Goal: Task Accomplishment & Management: Manage account settings

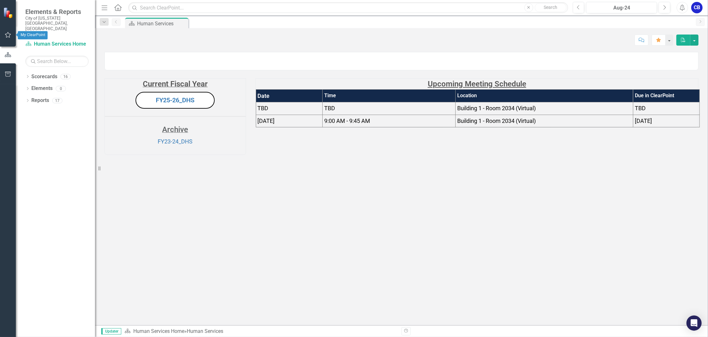
click at [9, 34] on icon "button" at bounding box center [8, 35] width 6 height 6
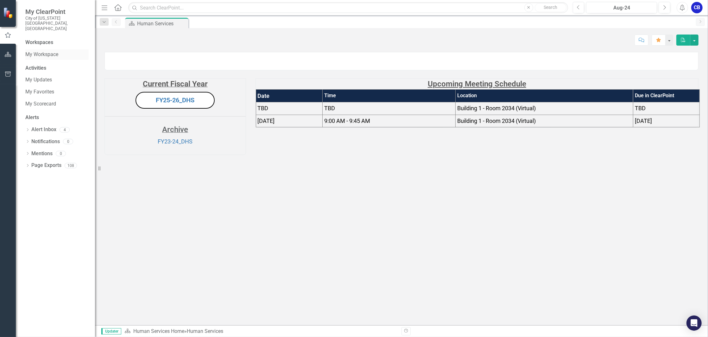
click at [29, 51] on link "My Workspace" at bounding box center [56, 54] width 63 height 7
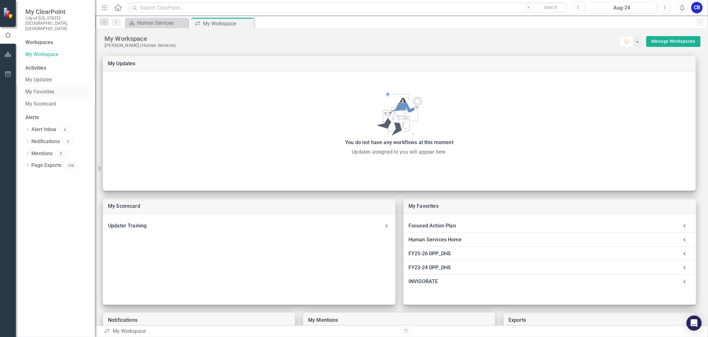
click at [47, 88] on link "My Favorites" at bounding box center [56, 91] width 63 height 7
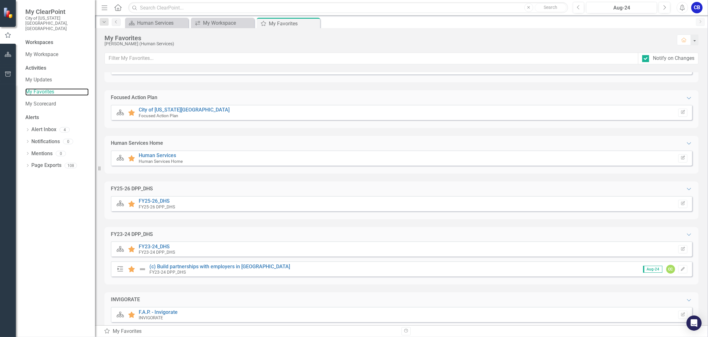
scroll to position [40, 0]
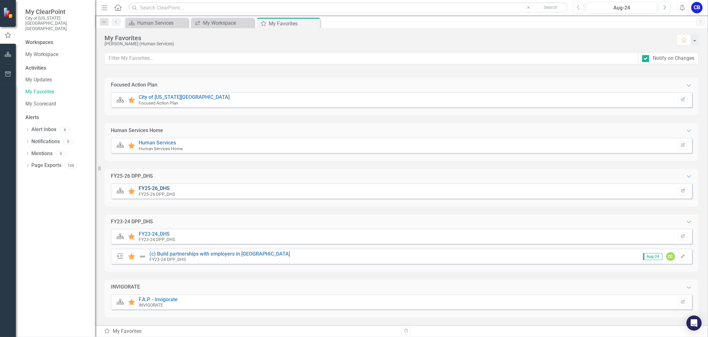
click at [159, 187] on link "FY25-26_DHS" at bounding box center [154, 188] width 31 height 6
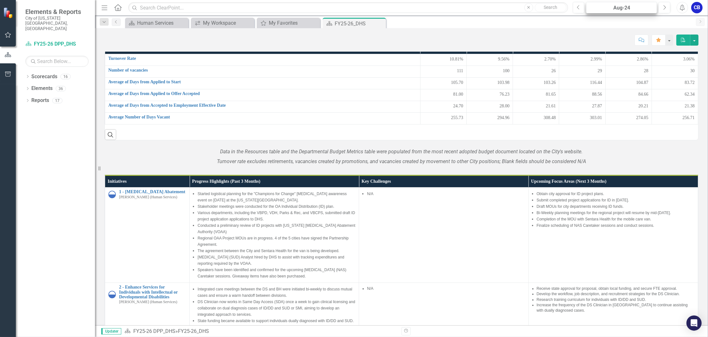
scroll to position [529, 0]
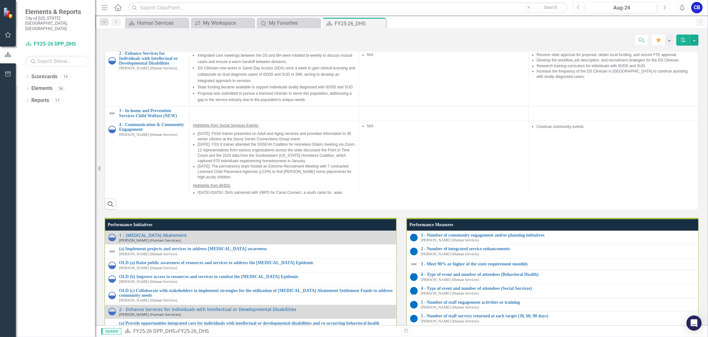
click at [666, 10] on icon "Next" at bounding box center [664, 8] width 3 height 6
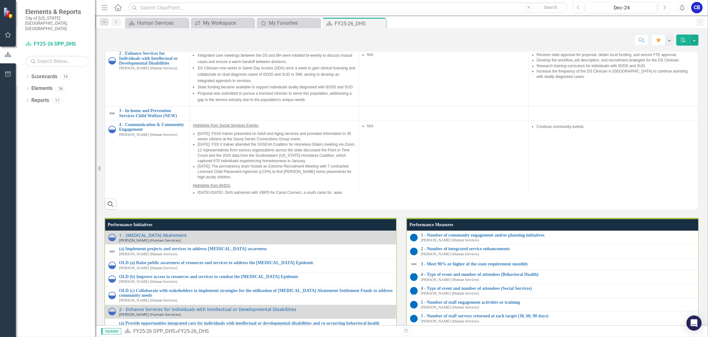
click at [666, 10] on icon "Next" at bounding box center [664, 8] width 3 height 6
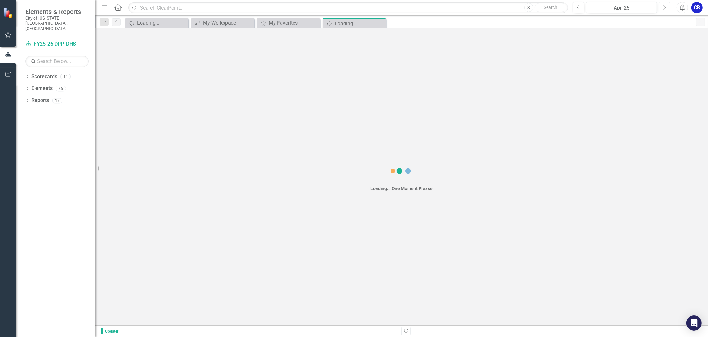
click at [666, 10] on icon "Next" at bounding box center [664, 8] width 3 height 6
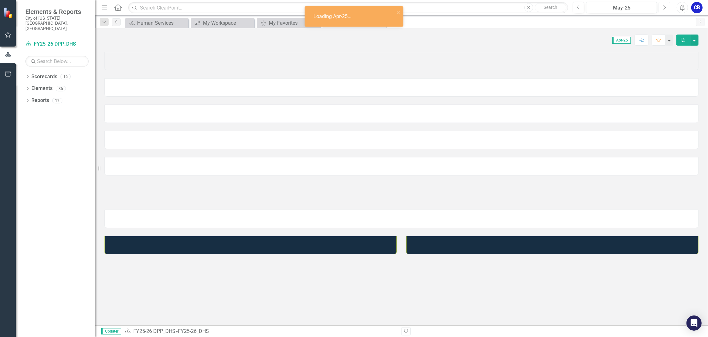
click at [666, 10] on icon "Next" at bounding box center [664, 8] width 3 height 6
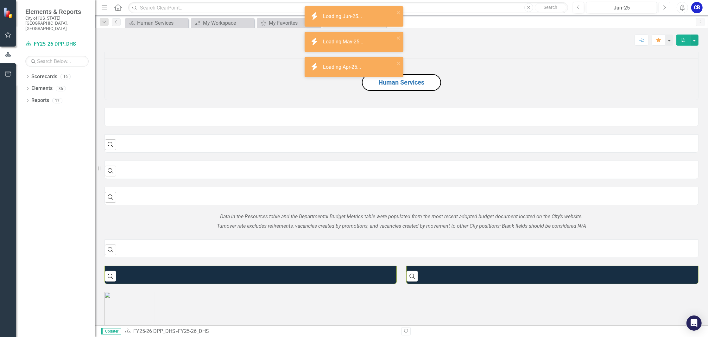
click at [666, 10] on icon "Next" at bounding box center [664, 8] width 3 height 6
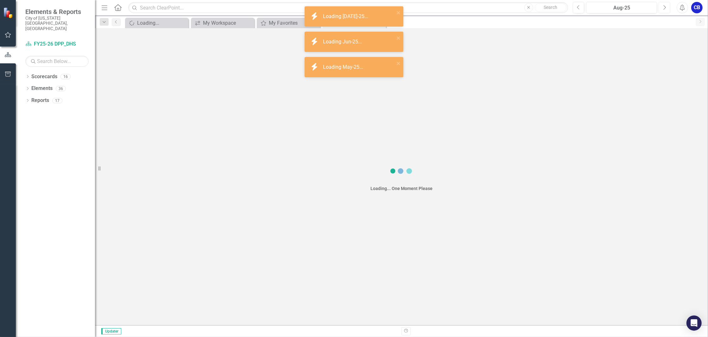
click at [666, 10] on icon "Next" at bounding box center [664, 8] width 3 height 6
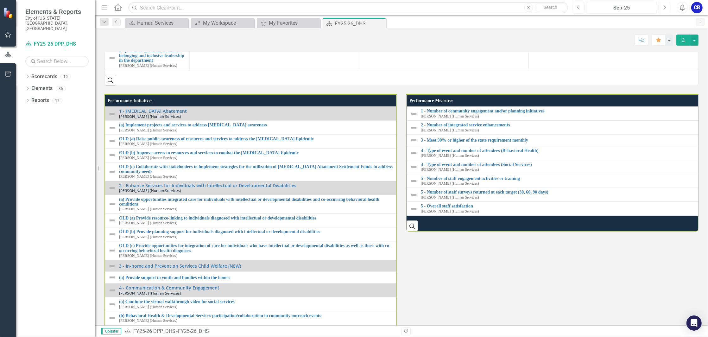
scroll to position [549, 0]
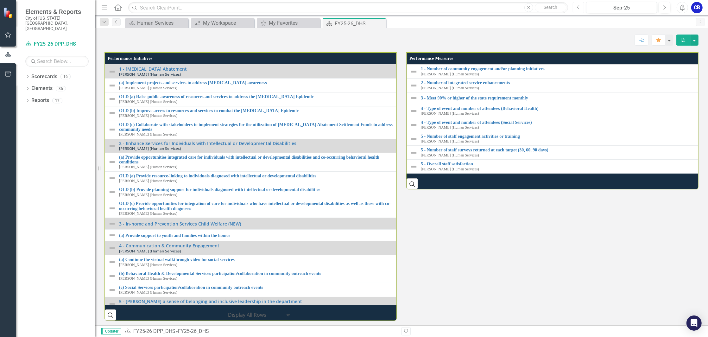
click at [576, 7] on button "Previous" at bounding box center [579, 7] width 12 height 11
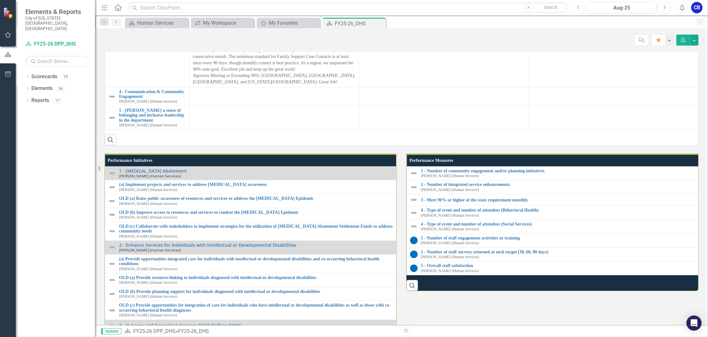
scroll to position [676, 0]
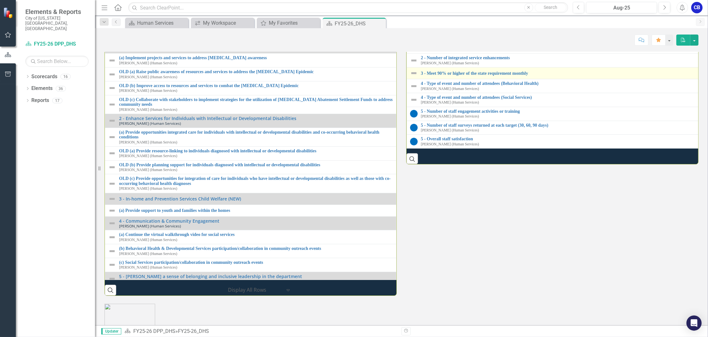
click at [441, 77] on div "3 - Meet 90% or higher of the state requirement monthly" at bounding box center [552, 73] width 285 height 8
click at [441, 76] on link "3 - Meet 90% or higher of the state requirement monthly" at bounding box center [558, 73] width 274 height 5
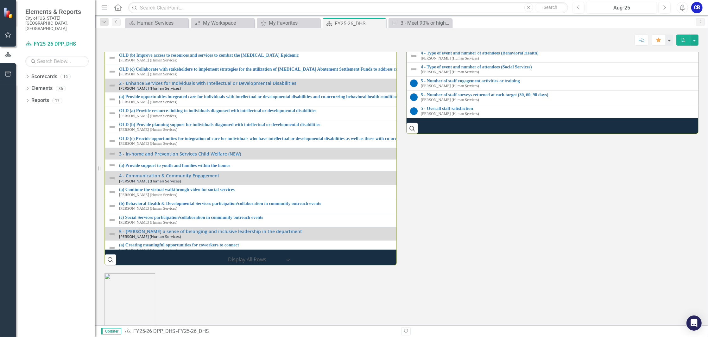
scroll to position [718, 0]
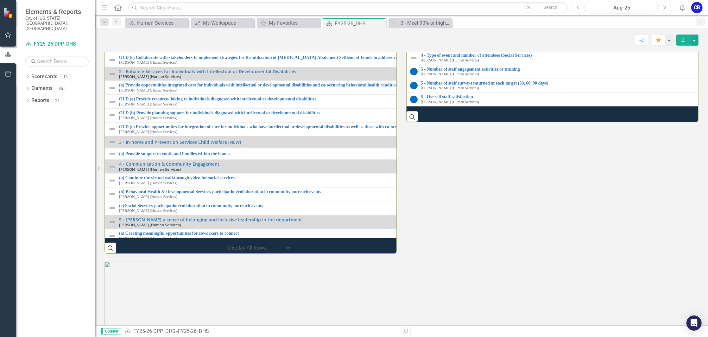
click at [439, 4] on link "1 - Number of community engagement and/or planning initiatives" at bounding box center [708, 2] width 574 height 5
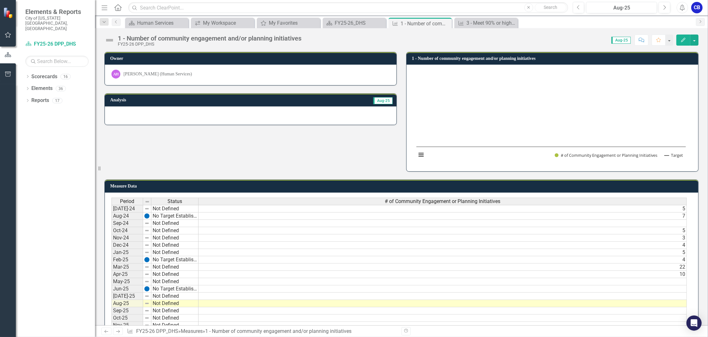
drag, startPoint x: 519, startPoint y: 28, endPoint x: 524, endPoint y: 29, distance: 4.5
drag, startPoint x: 524, startPoint y: 29, endPoint x: 441, endPoint y: 22, distance: 83.3
click at [441, 22] on div "Measure 1 - Number of community engagement and/or planning initiatives Pin Close" at bounding box center [420, 24] width 60 height 8
click at [445, 22] on icon "Close" at bounding box center [446, 23] width 6 height 5
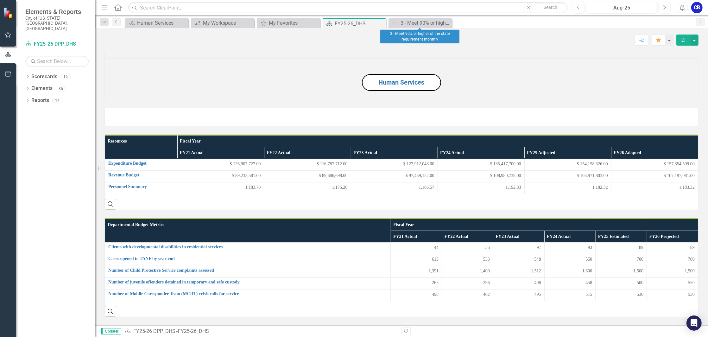
click at [0, 0] on icon "Close" at bounding box center [0, 0] width 0 height 0
click at [378, 22] on icon "Close" at bounding box center [380, 23] width 6 height 5
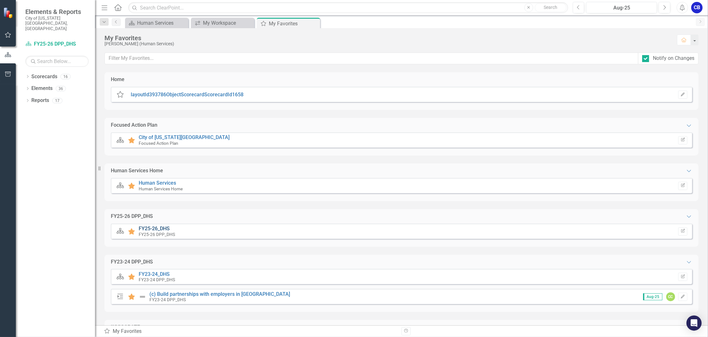
click at [164, 228] on link "FY25-26_DHS" at bounding box center [154, 229] width 31 height 6
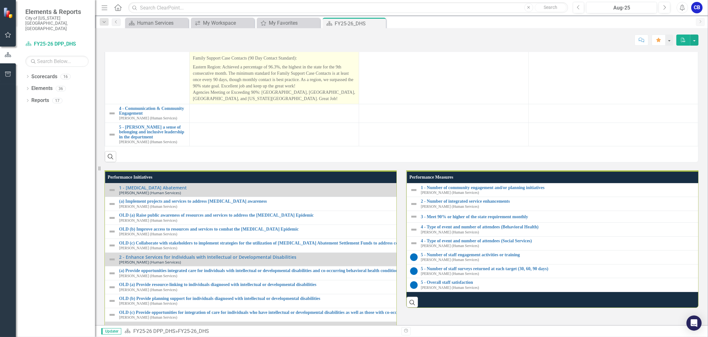
scroll to position [549, 0]
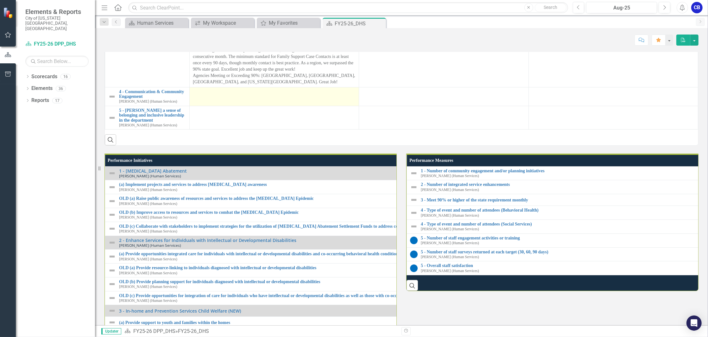
click at [297, 97] on div at bounding box center [274, 93] width 163 height 8
click at [262, 106] on td at bounding box center [274, 96] width 169 height 19
drag, startPoint x: 262, startPoint y: 242, endPoint x: 211, endPoint y: 237, distance: 50.9
click at [211, 97] on div at bounding box center [274, 93] width 163 height 8
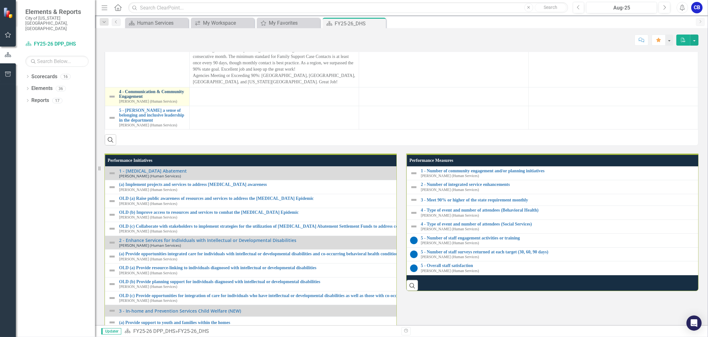
click at [130, 99] on link "4 - Communication & Community Engagement" at bounding box center [152, 94] width 67 height 10
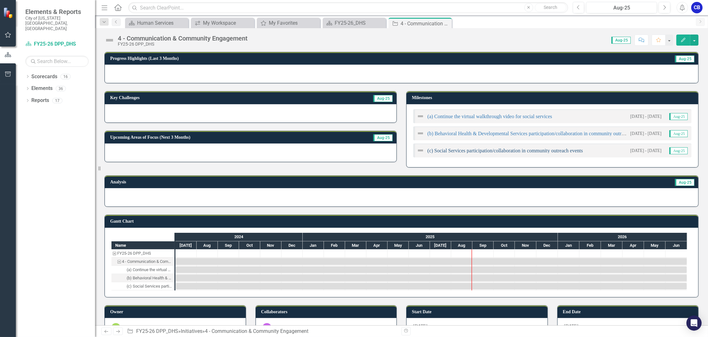
click at [437, 152] on link "(c) Social Services participation/collaboration in community outreach events" at bounding box center [506, 150] width 156 height 5
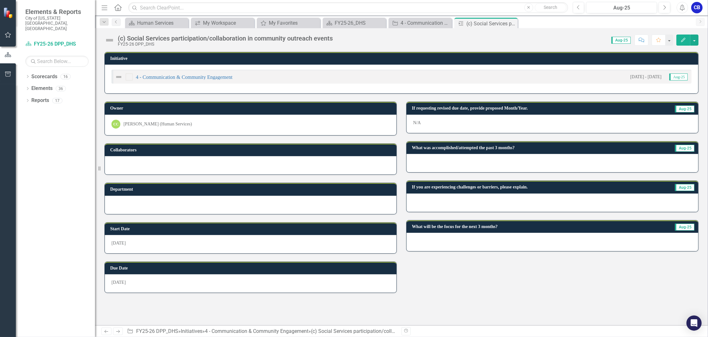
click at [685, 41] on icon "Edit" at bounding box center [684, 40] width 6 height 4
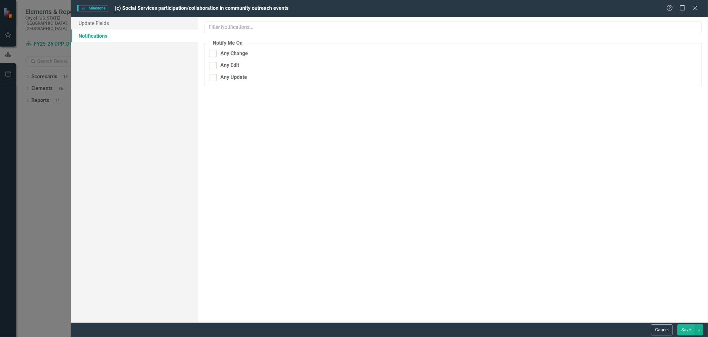
click at [255, 96] on div "ClearPoint Can Do More! How ClearPoint Can Help Close Professional and Enterpri…" at bounding box center [453, 170] width 510 height 306
click at [105, 22] on link "Update Fields" at bounding box center [134, 23] width 127 height 13
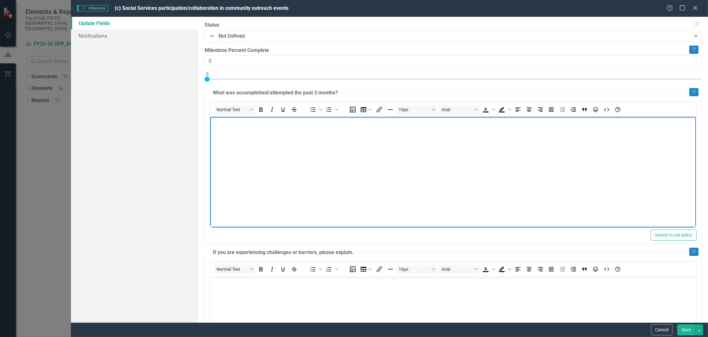
click at [284, 139] on body "Rich Text Area. Press ALT-0 for help." at bounding box center [453, 164] width 486 height 95
paste body "Rich Text Area. Press ALT-0 for help."
click at [401, 119] on p "During this reporting period Social Services Division attended 34 qty. Communit…" at bounding box center [453, 122] width 483 height 8
click at [401, 120] on p "During this reporting period Social Services Division attended 34 qty. Communit…" at bounding box center [453, 122] width 483 height 8
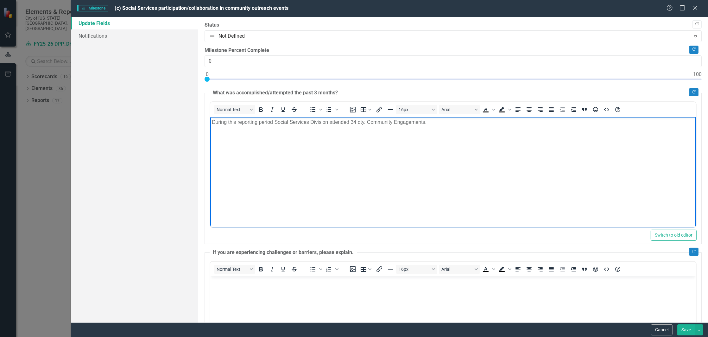
click at [456, 126] on body "During this reporting period Social Services Division attended 34 qty. Communit…" at bounding box center [453, 164] width 486 height 95
click at [365, 144] on body "During this reporting period Social Services Division attended 34 qty. Communit…" at bounding box center [453, 164] width 486 height 95
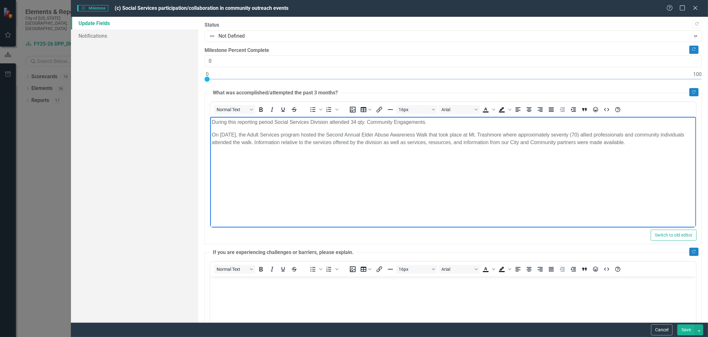
click at [213, 133] on p "On [DATE], the Adult Services program hosted the Second Annual Elder Abuse Awar…" at bounding box center [453, 138] width 483 height 15
click at [213, 135] on p "On [DATE], the Adult Services program hosted the Second Annual Elder Abuse Awar…" at bounding box center [453, 138] width 483 height 15
click at [312, 111] on icon "Bullet list" at bounding box center [313, 110] width 8 height 8
click at [277, 166] on body "During this reporting period Social Services Division attended 34 qty. Communit…" at bounding box center [453, 164] width 486 height 95
click at [682, 144] on li "On [DATE], the Adult Services program hosted the Second Annual Elder Abuse Awar…" at bounding box center [460, 138] width 470 height 15
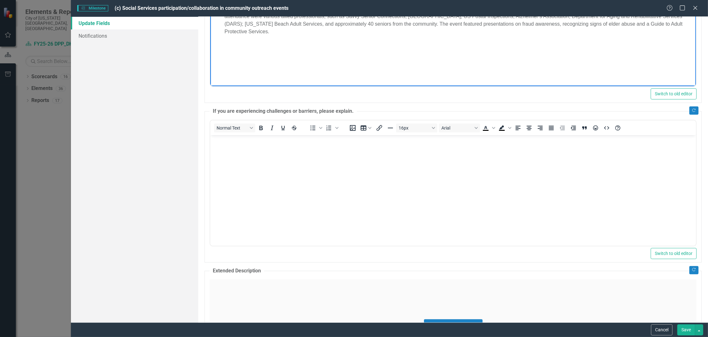
scroll to position [169, 0]
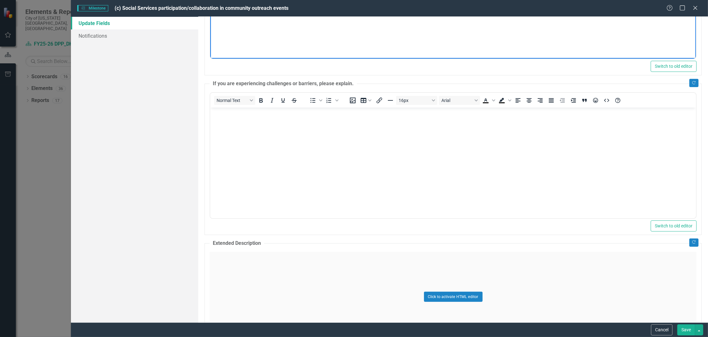
click at [280, 134] on body "Rich Text Area. Press ALT-0 for help." at bounding box center [453, 154] width 486 height 95
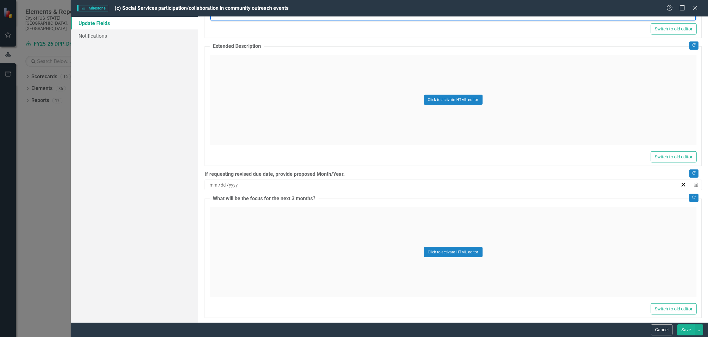
scroll to position [372, 0]
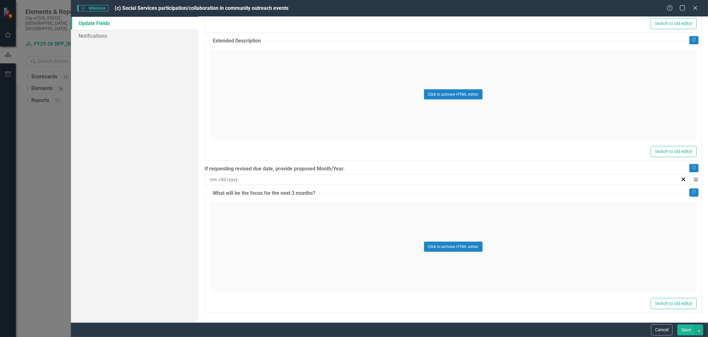
click at [360, 226] on div "Click to activate HTML editor" at bounding box center [453, 246] width 487 height 90
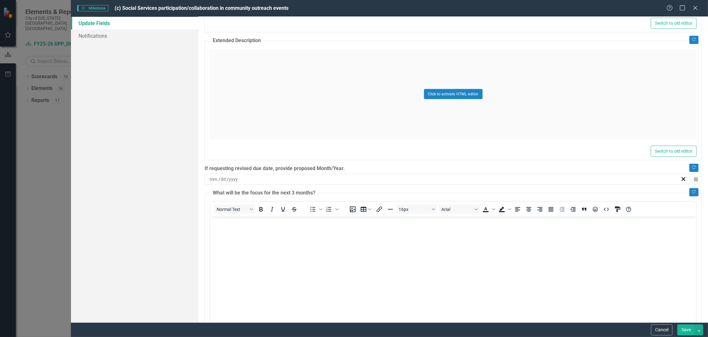
scroll to position [0, 0]
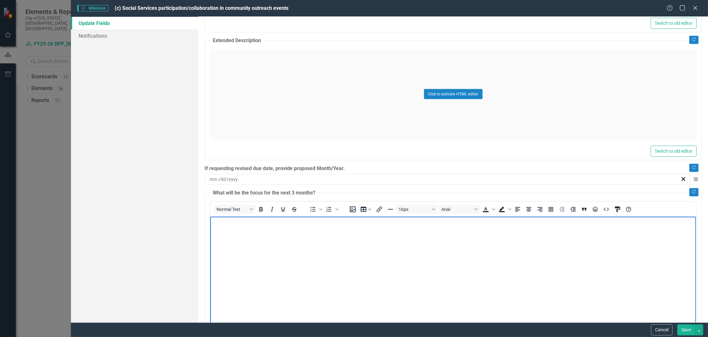
click at [353, 234] on body "Rich Text Area. Press ALT-0 for help." at bounding box center [453, 264] width 486 height 95
drag, startPoint x: 684, startPoint y: 330, endPoint x: 664, endPoint y: 323, distance: 21.7
click at [684, 330] on button "Save" at bounding box center [687, 329] width 18 height 11
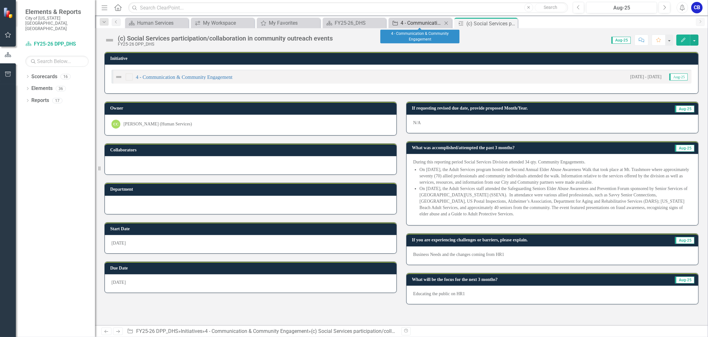
click at [437, 20] on div "4 - Communication & Community Engagement" at bounding box center [422, 23] width 42 height 8
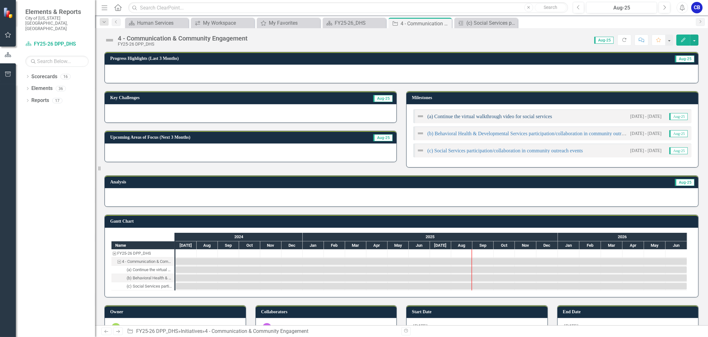
click at [483, 116] on link "(a) Continue the virtual walkthrough video for social services" at bounding box center [490, 116] width 125 height 5
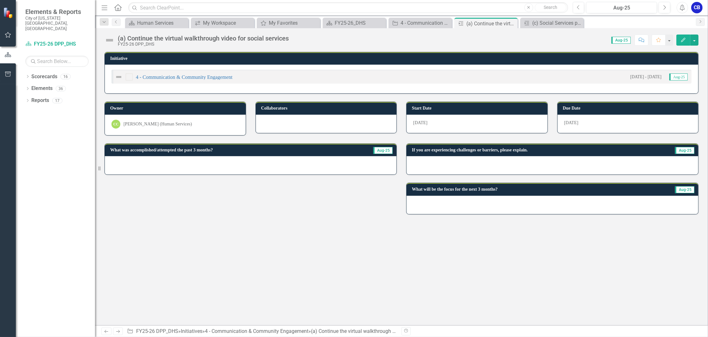
click at [681, 39] on icon "Edit" at bounding box center [684, 40] width 6 height 4
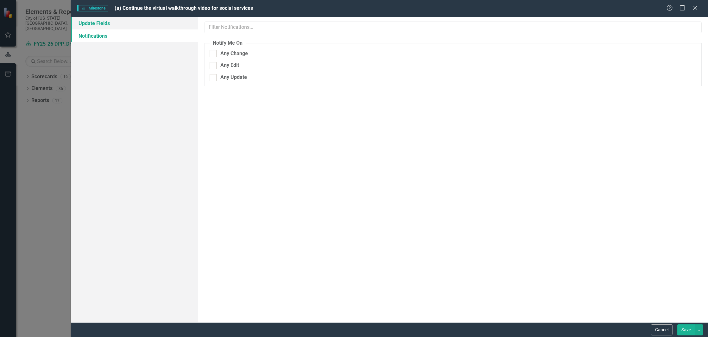
click at [94, 23] on link "Update Fields" at bounding box center [134, 23] width 127 height 13
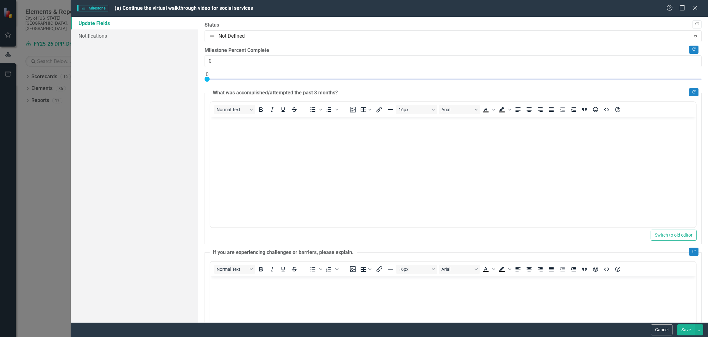
click at [337, 148] on body "Rich Text Area. Press ALT-0 for help." at bounding box center [453, 164] width 486 height 95
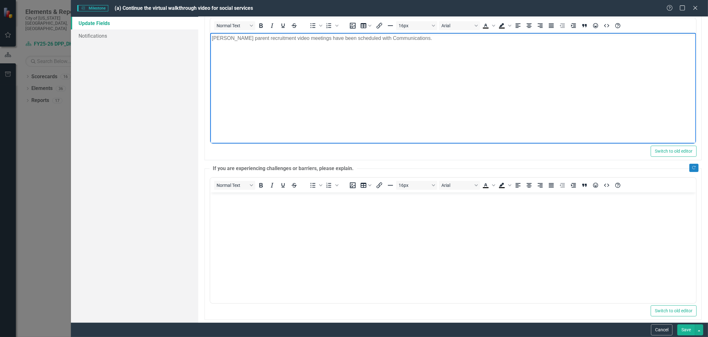
scroll to position [84, 0]
click at [333, 213] on body "Rich Text Area. Press ALT-0 for help." at bounding box center [453, 239] width 486 height 95
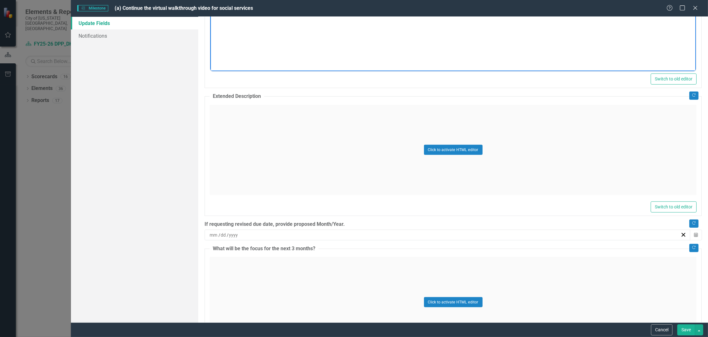
scroll to position [338, 0]
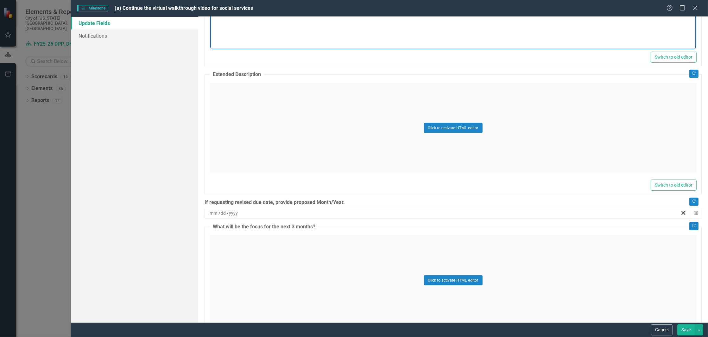
click at [326, 243] on div "Click to activate HTML editor" at bounding box center [453, 280] width 487 height 90
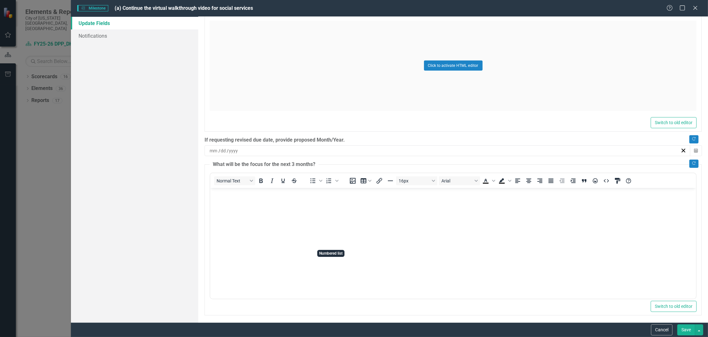
scroll to position [403, 0]
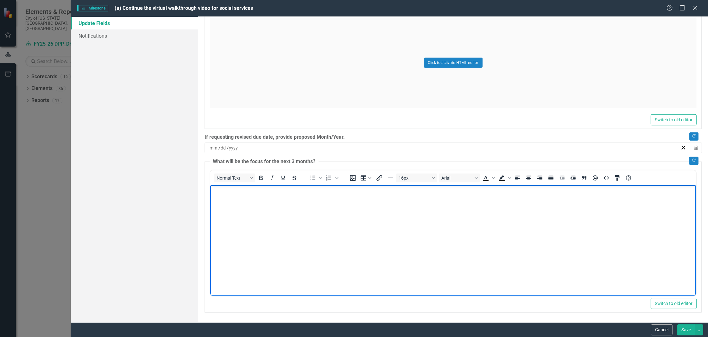
click at [293, 214] on body "Rich Text Area. Press ALT-0 for help." at bounding box center [453, 232] width 486 height 95
click at [683, 326] on button "Save" at bounding box center [687, 329] width 18 height 11
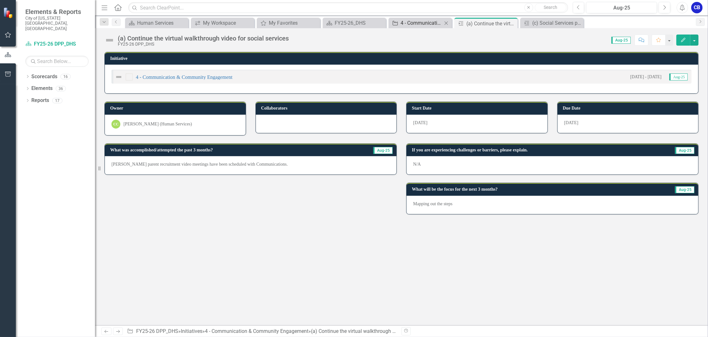
click at [439, 23] on div "4 - Communication & Community Engagement" at bounding box center [422, 23] width 42 height 8
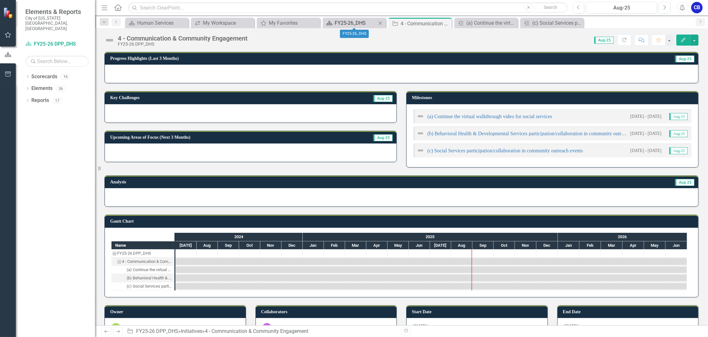
click at [347, 25] on div "FY25-26_DHS" at bounding box center [356, 23] width 42 height 8
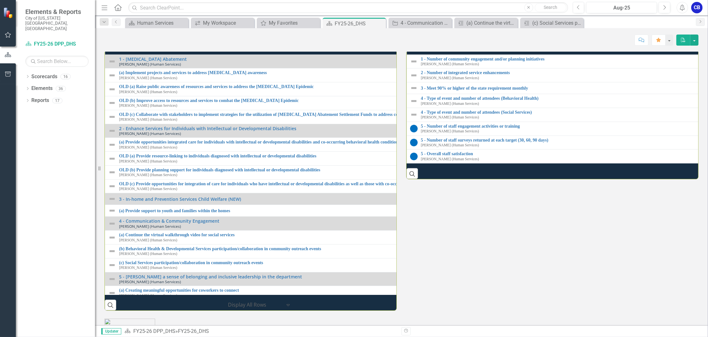
scroll to position [676, 0]
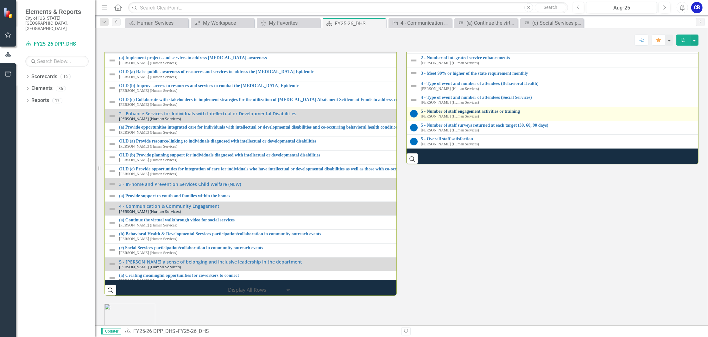
click at [475, 114] on link "5 - Number of staff engagement activities or training" at bounding box center [710, 111] width 579 height 5
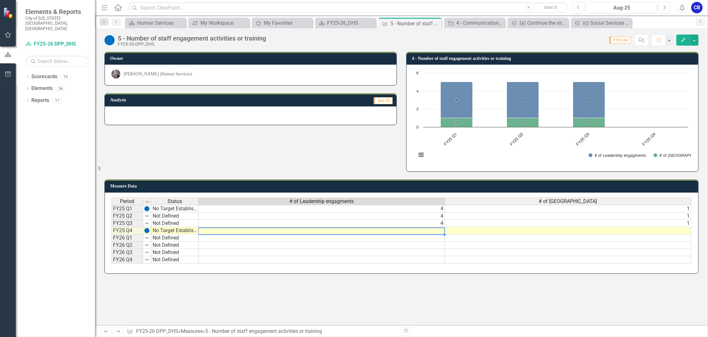
click at [112, 234] on div "Period Status # of Leadership engagments # of Town Hall FY25 Q1 No Target Estab…" at bounding box center [112, 231] width 0 height 66
click at [415, 232] on td at bounding box center [322, 230] width 246 height 7
type textarea "4"
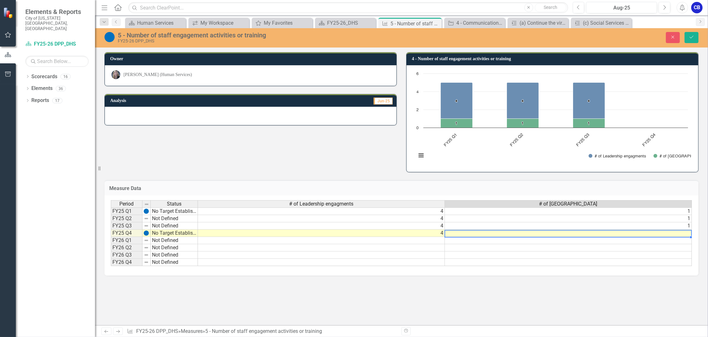
type textarea "1"
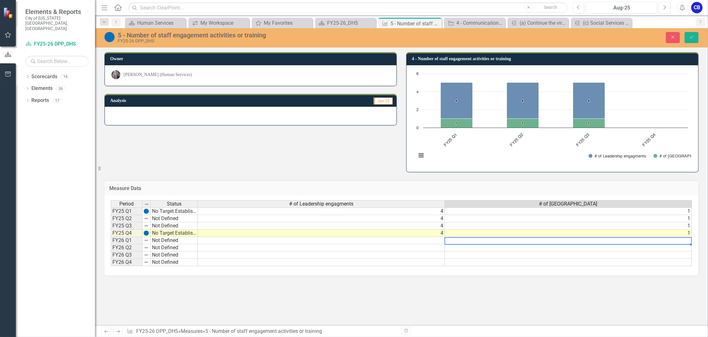
click at [467, 213] on td "1" at bounding box center [568, 211] width 247 height 8
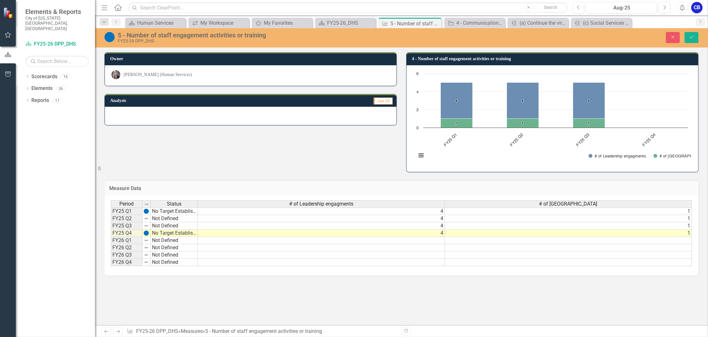
click at [578, 219] on td "1" at bounding box center [568, 218] width 247 height 7
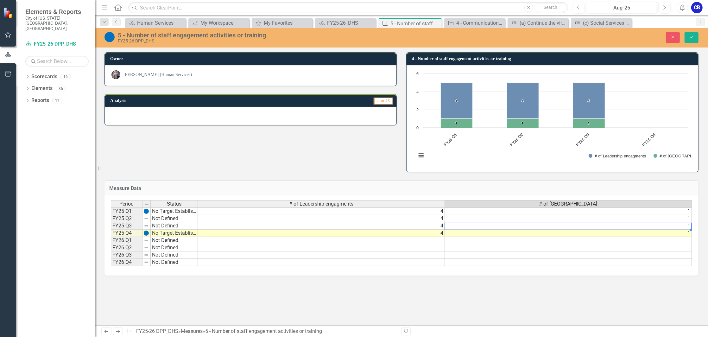
drag, startPoint x: 607, startPoint y: 268, endPoint x: 651, endPoint y: 265, distance: 43.5
click at [651, 265] on div "Period Status # of Leadership engagments # of Town Hall FY25 Q1 No Target Estab…" at bounding box center [402, 233] width 582 height 66
drag, startPoint x: 674, startPoint y: 267, endPoint x: 704, endPoint y: 268, distance: 30.1
click at [704, 268] on div "Owner [PERSON_NAME] (Human Services) Analysis Jun-25 4 - Number of staff engage…" at bounding box center [401, 163] width 613 height 238
type textarea "1"
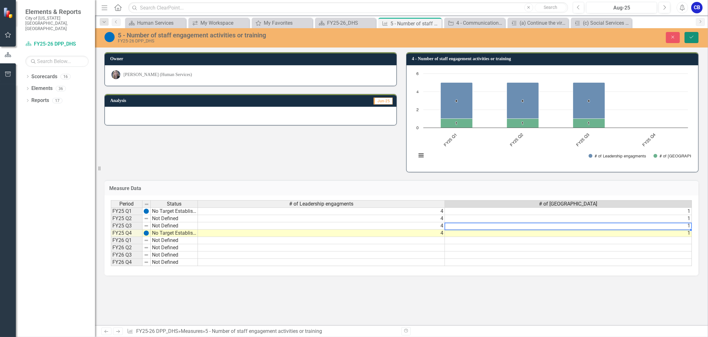
click at [689, 38] on icon "Save" at bounding box center [692, 37] width 6 height 4
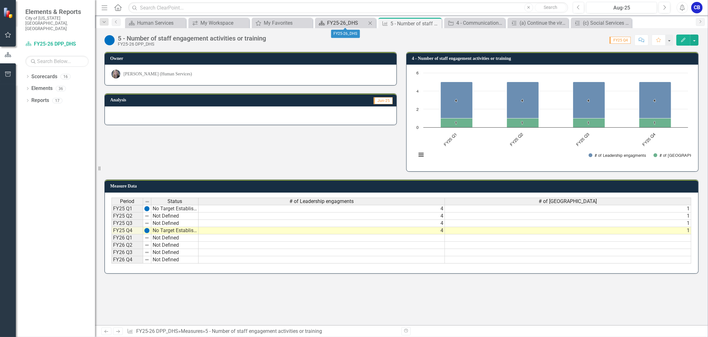
click at [351, 24] on div "FY25-26_DHS" at bounding box center [346, 23] width 39 height 8
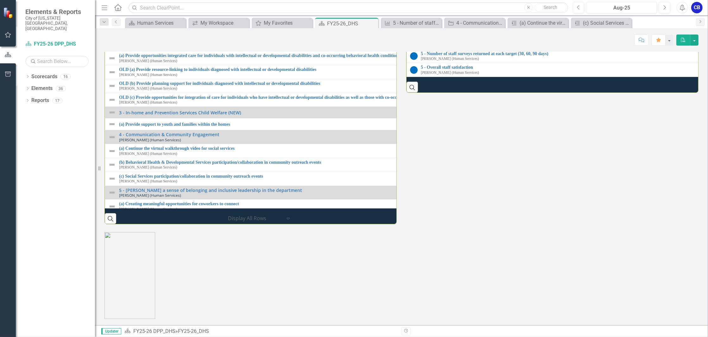
scroll to position [676, 0]
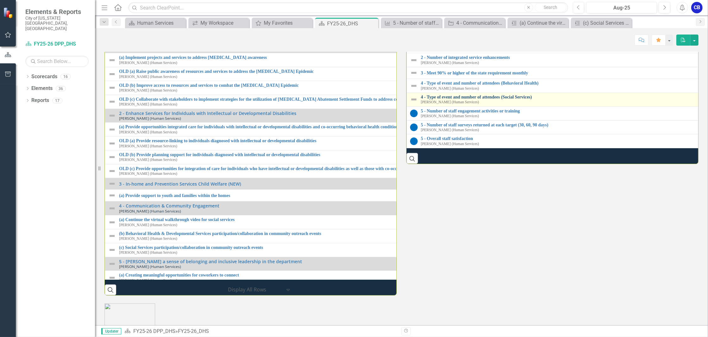
click at [478, 99] on link "4 - Type of event and number of attendees (Social Services)" at bounding box center [709, 97] width 577 height 5
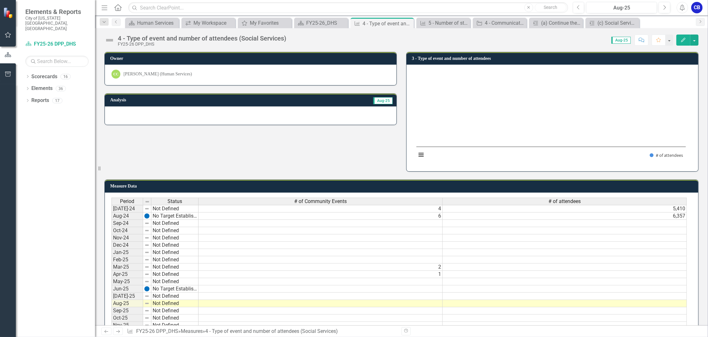
scroll to position [1, 0]
click at [439, 303] on td at bounding box center [321, 303] width 244 height 7
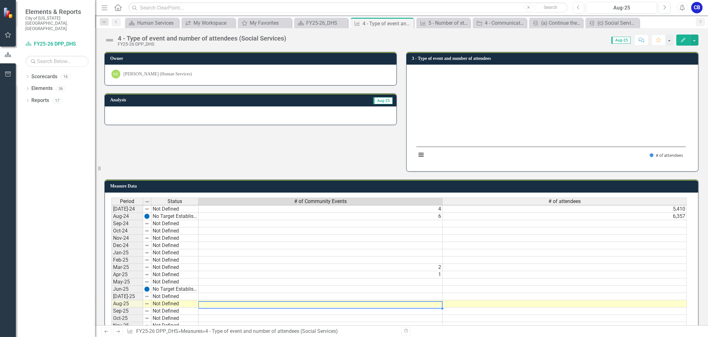
click at [422, 302] on td at bounding box center [321, 303] width 244 height 7
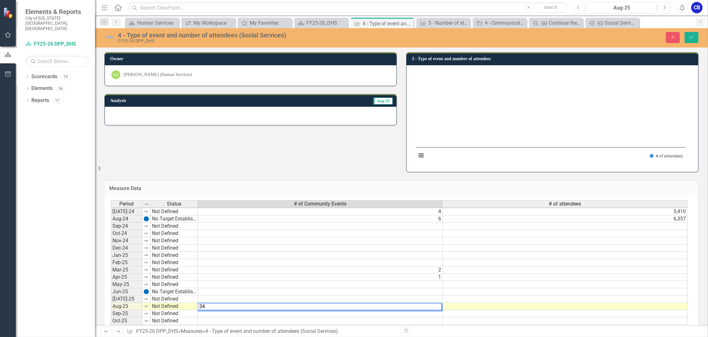
type textarea "34"
click at [456, 306] on td at bounding box center [565, 306] width 245 height 7
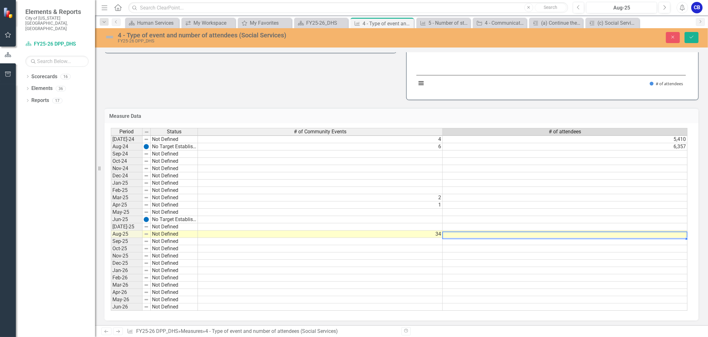
scroll to position [78, 0]
click at [369, 193] on td "2" at bounding box center [320, 196] width 245 height 7
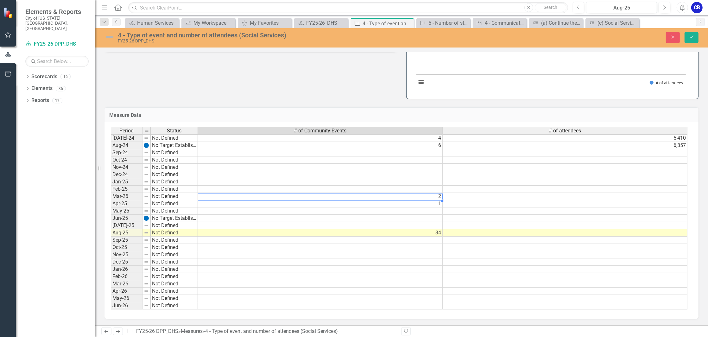
scroll to position [78, 0]
click at [689, 36] on icon "Save" at bounding box center [692, 37] width 6 height 4
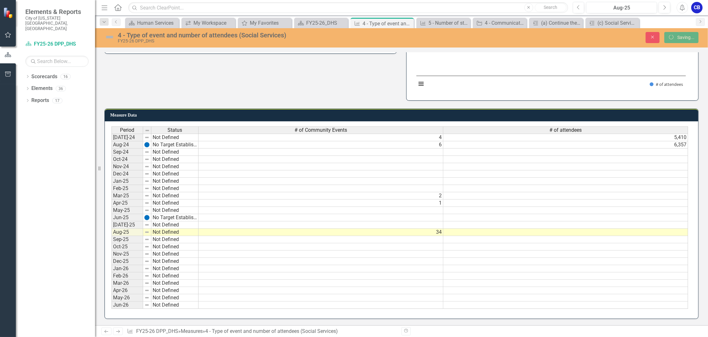
scroll to position [76, 0]
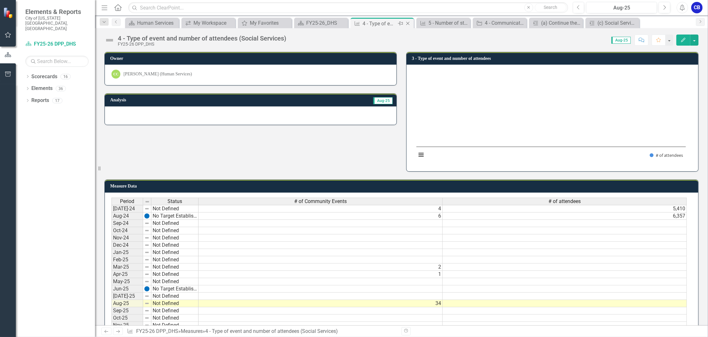
click at [408, 22] on icon "Close" at bounding box center [408, 23] width 6 height 5
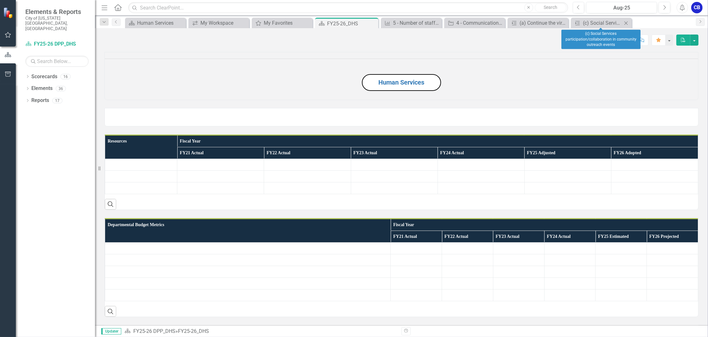
click at [628, 22] on icon "Close" at bounding box center [626, 23] width 6 height 5
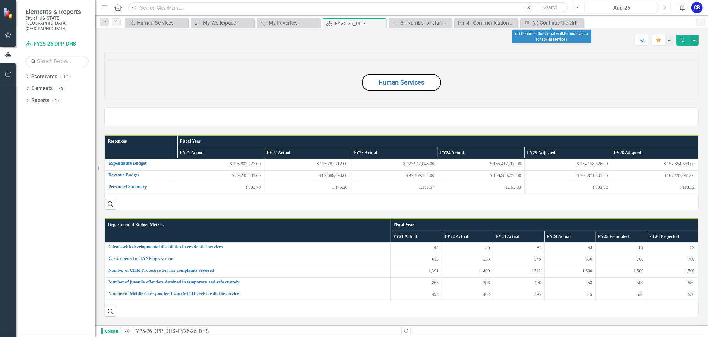
click at [0, 0] on icon "Close" at bounding box center [0, 0] width 0 height 0
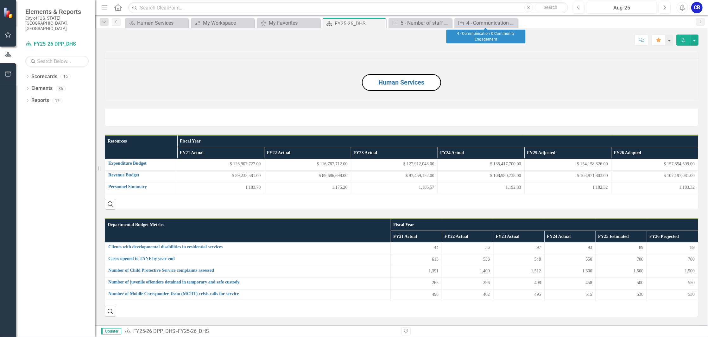
click at [0, 0] on icon "Close" at bounding box center [0, 0] width 0 height 0
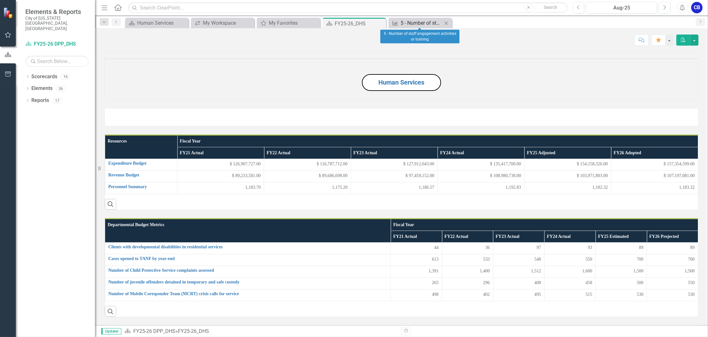
click at [424, 25] on div "5 - Number of staff engagement activities or training" at bounding box center [422, 23] width 42 height 8
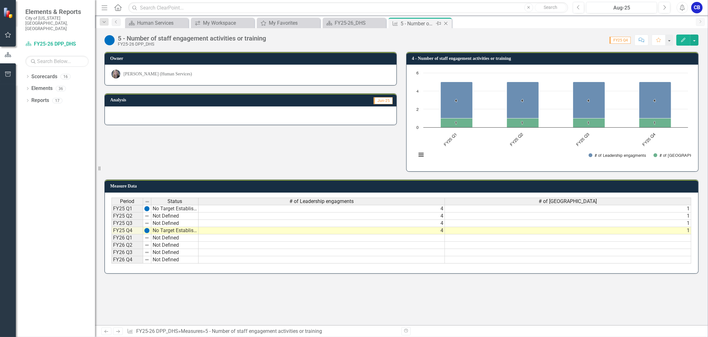
click at [449, 23] on icon "Close" at bounding box center [446, 23] width 6 height 5
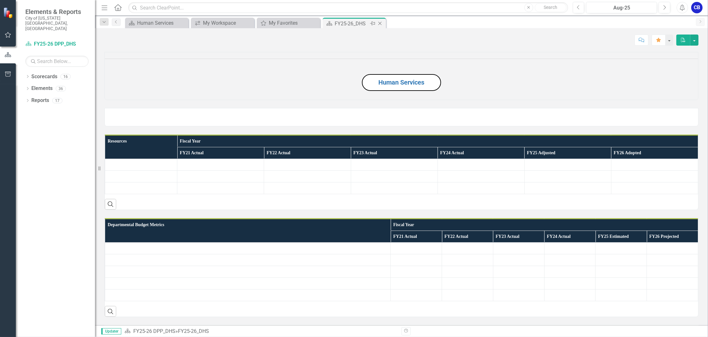
click at [369, 22] on div "Pin" at bounding box center [372, 24] width 8 height 8
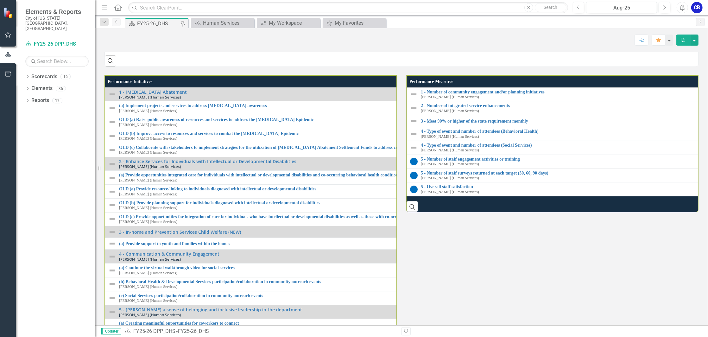
scroll to position [634, 0]
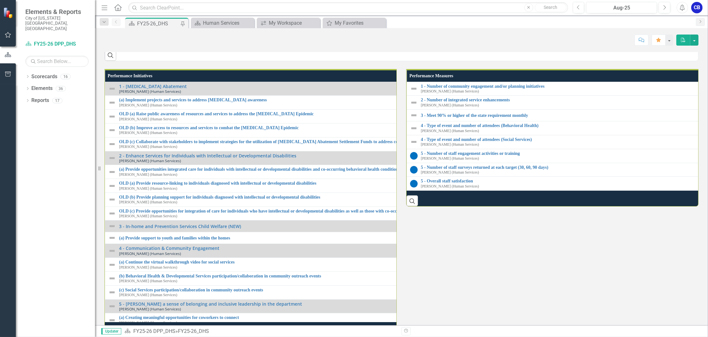
click at [153, 38] on link "5 - [PERSON_NAME] a sense of belonging and inclusive leadership in the departme…" at bounding box center [152, 30] width 67 height 15
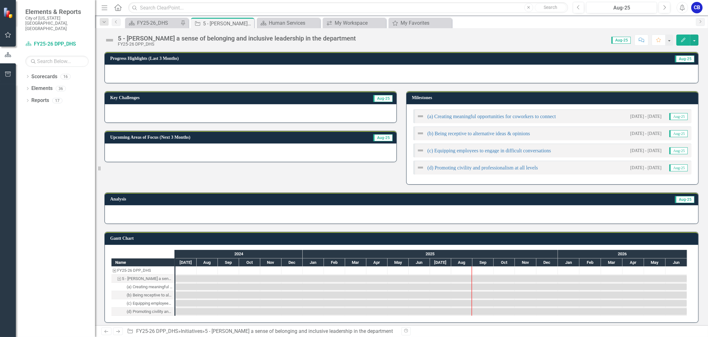
click at [682, 39] on icon "Edit" at bounding box center [684, 40] width 6 height 4
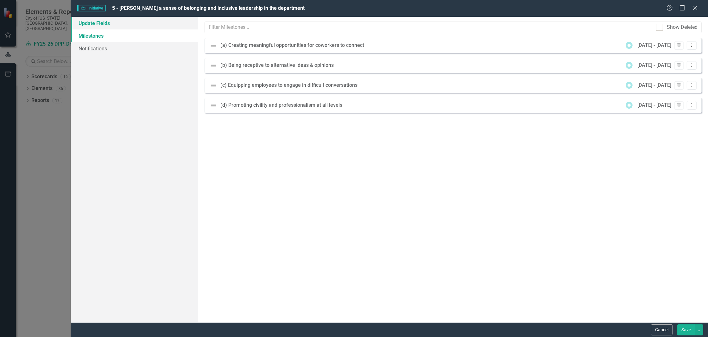
click at [97, 22] on link "Update Fields" at bounding box center [134, 23] width 127 height 13
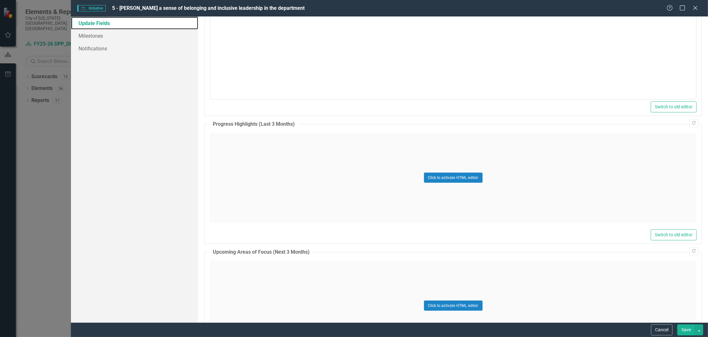
scroll to position [338, 0]
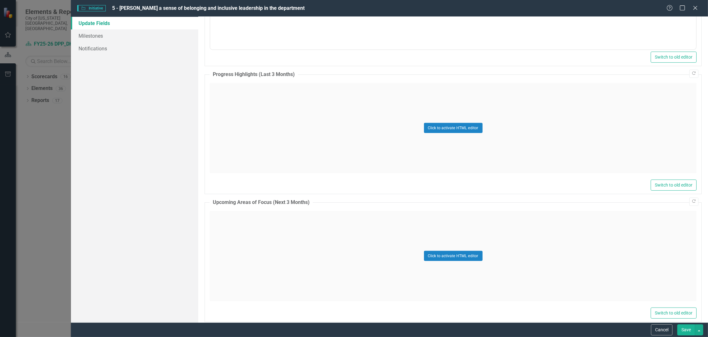
click at [376, 120] on div "Click to activate HTML editor" at bounding box center [453, 128] width 487 height 90
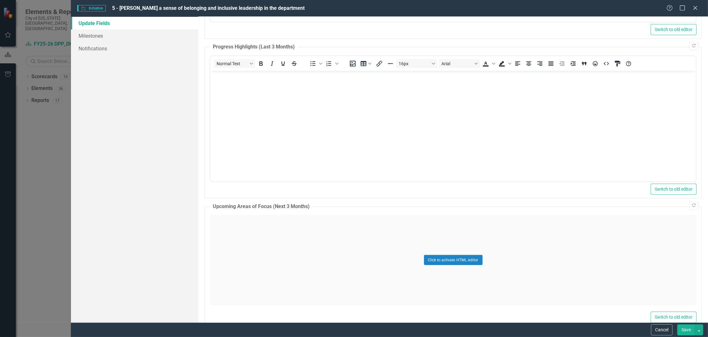
scroll to position [380, 0]
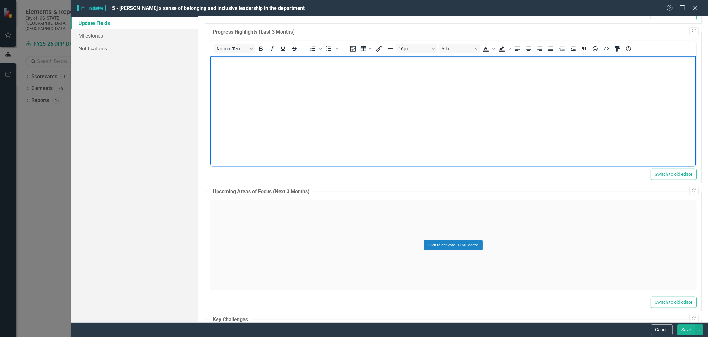
click at [373, 99] on body "Rich Text Area. Press ALT-0 for help." at bounding box center [453, 103] width 486 height 95
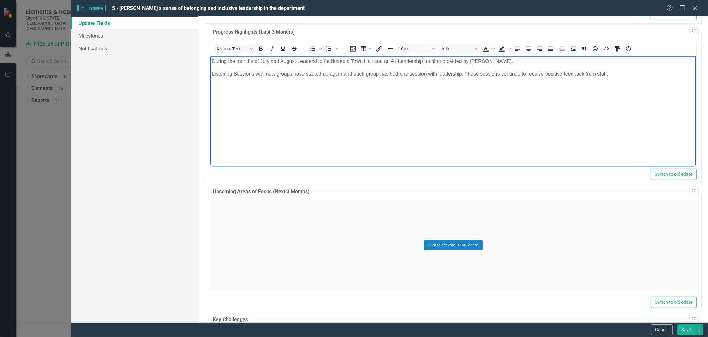
click at [377, 90] on body "During the months of July and August Leadership facilitated a Town Hall and an …" at bounding box center [453, 103] width 486 height 95
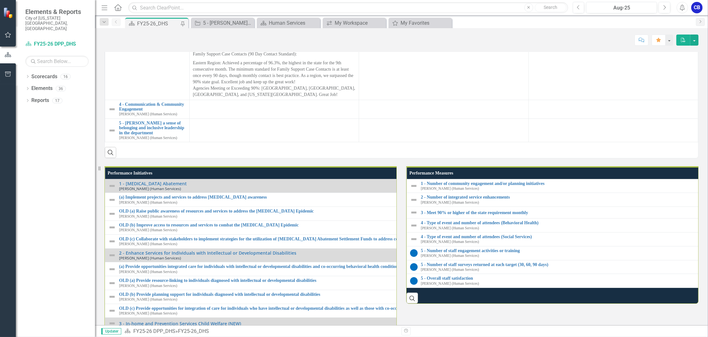
scroll to position [549, 0]
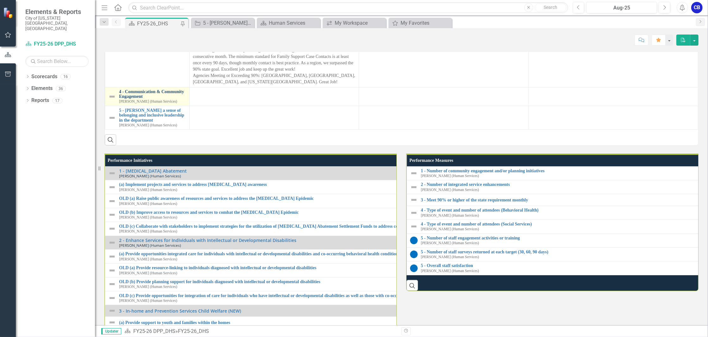
click at [173, 99] on link "4 - Communication & Community Engagement" at bounding box center [152, 94] width 67 height 10
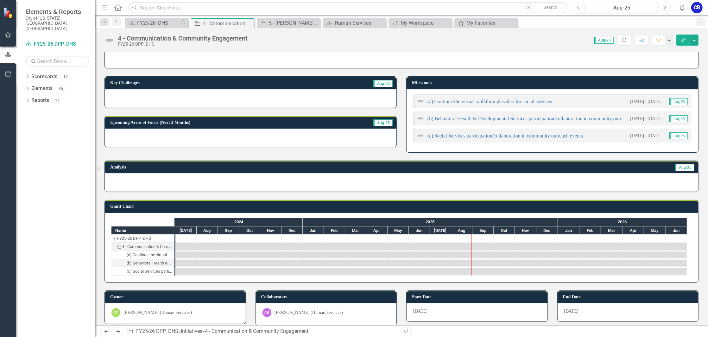
scroll to position [21, 0]
